Goal: Navigation & Orientation: Find specific page/section

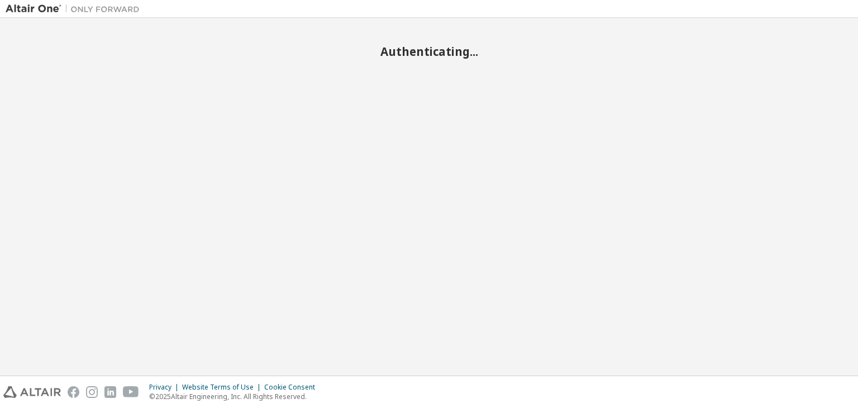
drag, startPoint x: 778, startPoint y: 136, endPoint x: 788, endPoint y: 137, distance: 10.6
click at [788, 137] on div "Authenticating..." at bounding box center [429, 196] width 846 height 346
